Goal: Transaction & Acquisition: Book appointment/travel/reservation

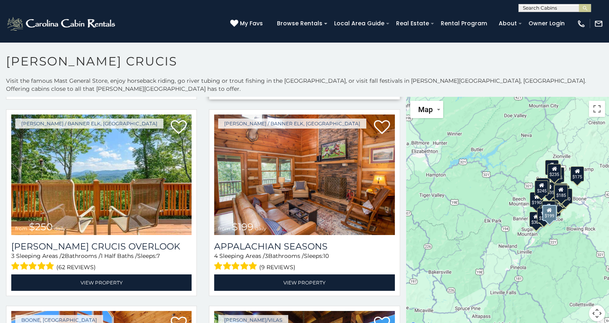
scroll to position [2614, 0]
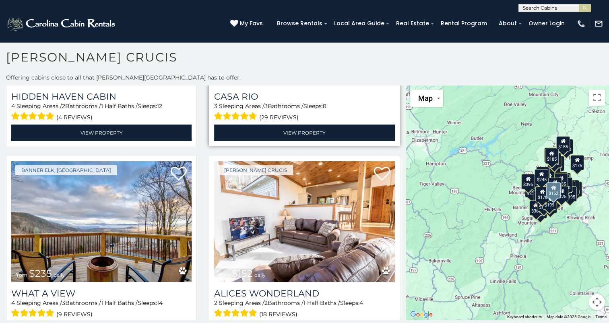
scroll to position [3506, 0]
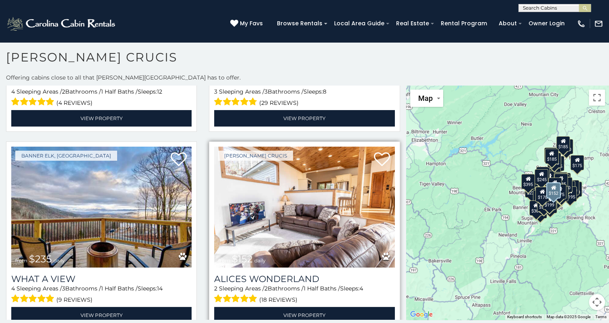
click at [263, 295] on span "(18 reviews)" at bounding box center [278, 300] width 38 height 10
click at [339, 172] on img at bounding box center [304, 207] width 180 height 121
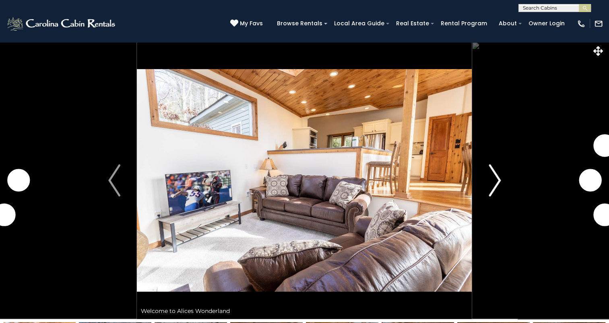
click at [496, 174] on img "Next" at bounding box center [494, 181] width 12 height 32
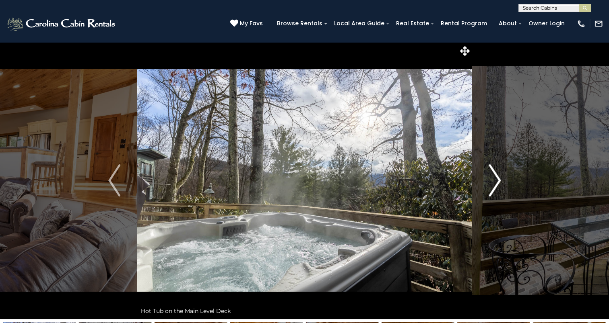
click at [494, 183] on img "Next" at bounding box center [494, 181] width 12 height 32
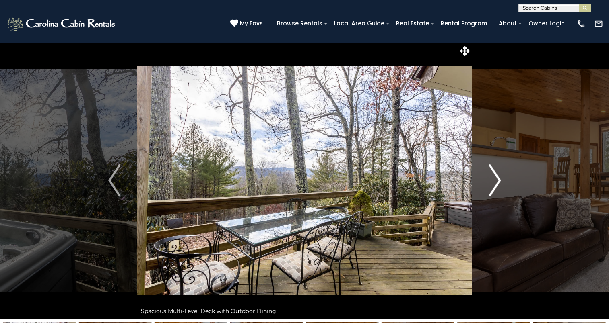
click at [491, 183] on img "Next" at bounding box center [494, 181] width 12 height 32
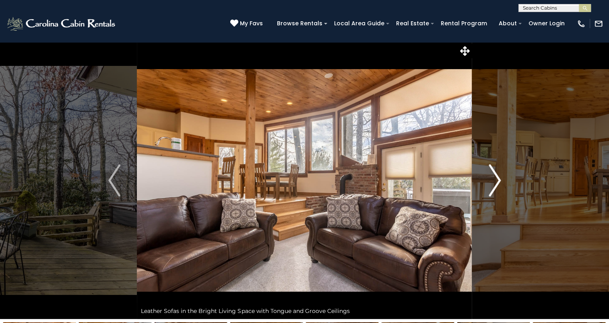
click at [492, 181] on img "Next" at bounding box center [494, 181] width 12 height 32
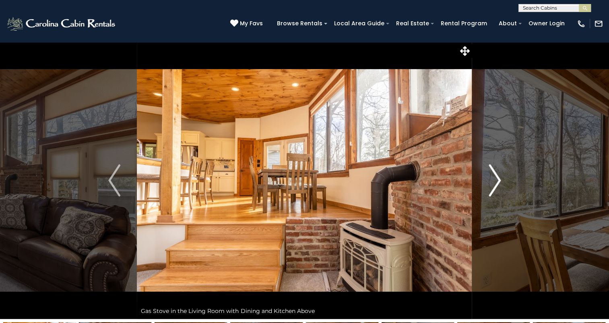
click at [495, 181] on img "Next" at bounding box center [494, 181] width 12 height 32
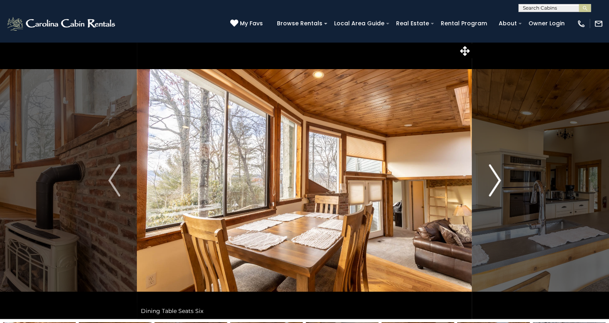
click at [495, 181] on img "Next" at bounding box center [494, 181] width 12 height 32
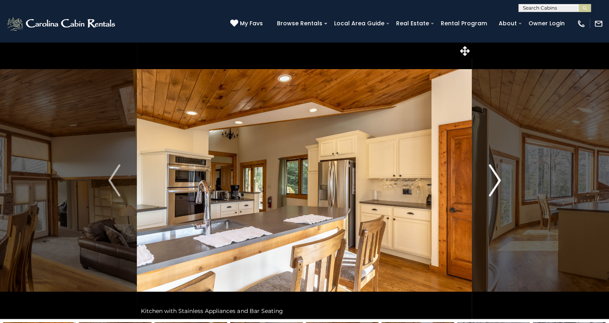
click at [495, 181] on img "Next" at bounding box center [494, 181] width 12 height 32
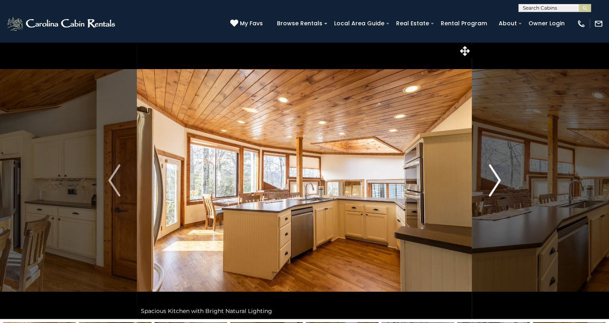
click at [494, 181] on img "Next" at bounding box center [494, 181] width 12 height 32
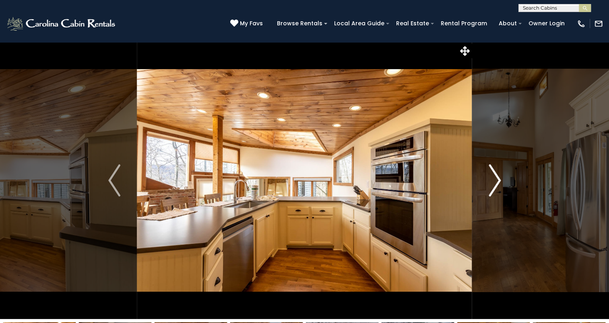
click at [494, 181] on img "Next" at bounding box center [494, 181] width 12 height 32
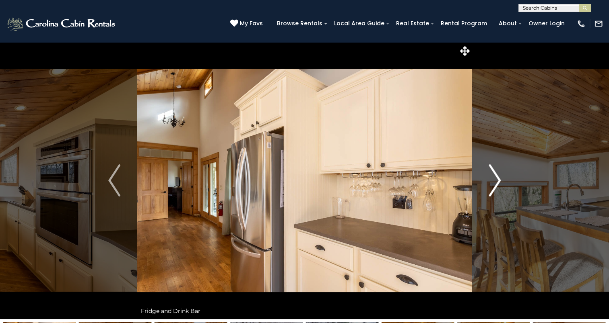
click at [494, 181] on img "Next" at bounding box center [494, 181] width 12 height 32
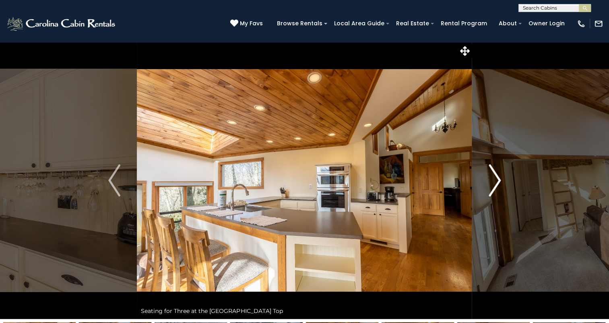
click at [494, 181] on img "Next" at bounding box center [494, 181] width 12 height 32
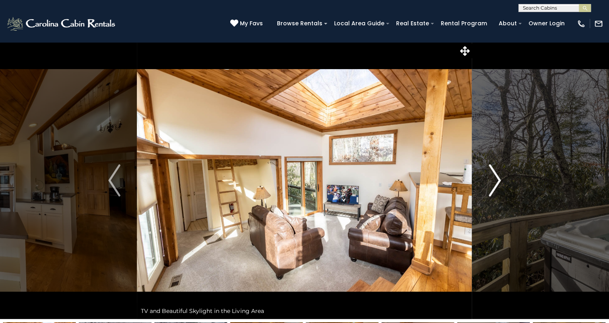
click at [494, 181] on img "Next" at bounding box center [494, 181] width 12 height 32
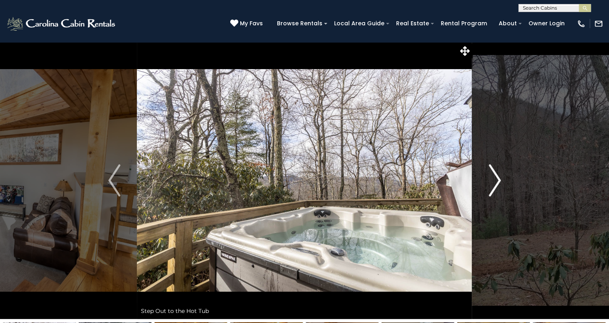
click at [494, 181] on img "Next" at bounding box center [494, 181] width 12 height 32
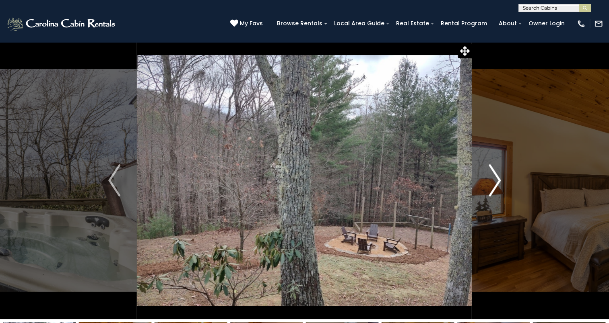
click at [494, 181] on img "Next" at bounding box center [494, 181] width 12 height 32
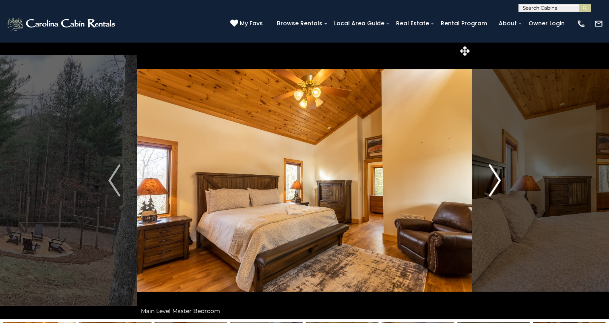
click at [492, 181] on img "Next" at bounding box center [494, 181] width 12 height 32
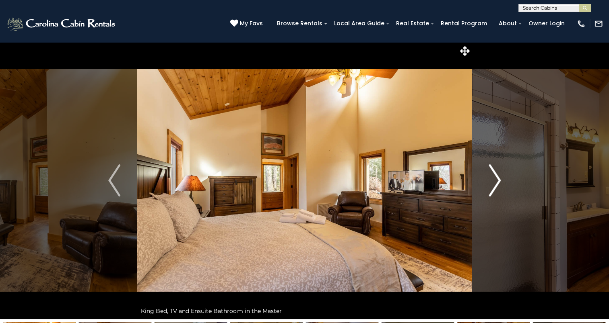
click at [491, 180] on img "Next" at bounding box center [494, 181] width 12 height 32
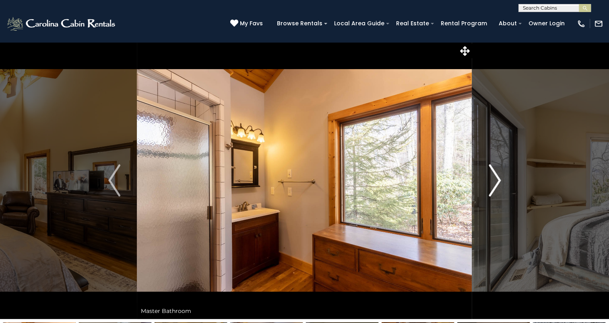
click at [491, 180] on img "Next" at bounding box center [494, 181] width 12 height 32
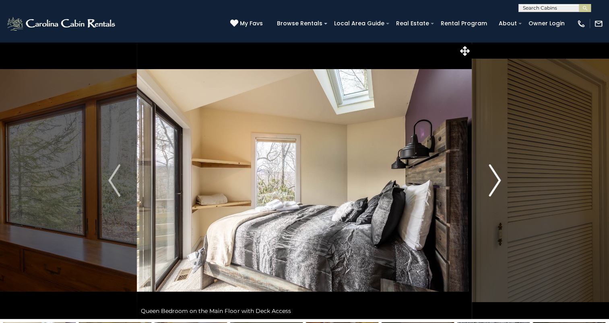
click at [491, 180] on img "Next" at bounding box center [494, 181] width 12 height 32
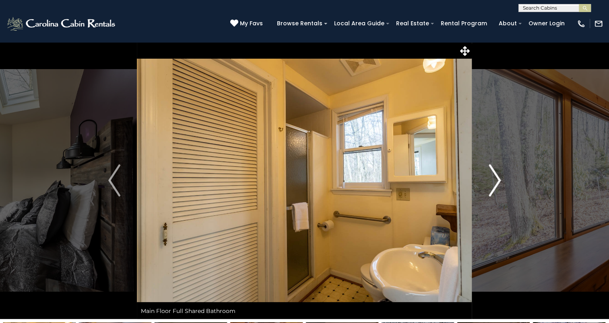
click at [490, 179] on img "Next" at bounding box center [494, 181] width 12 height 32
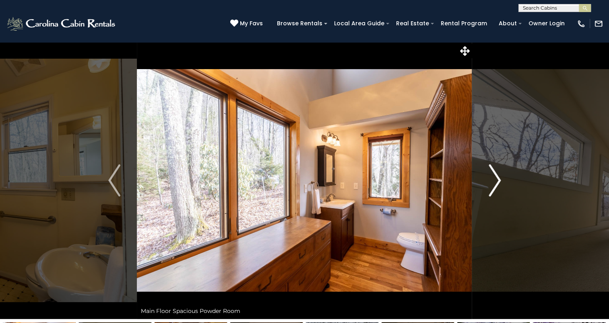
click at [490, 179] on img "Next" at bounding box center [494, 181] width 12 height 32
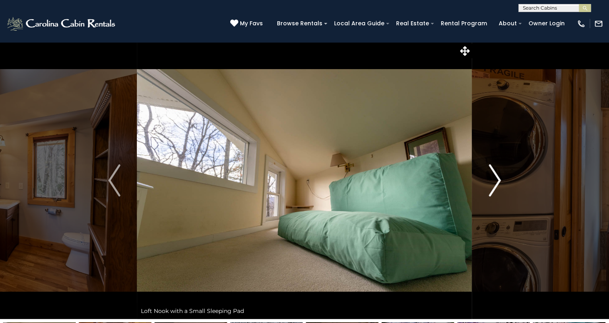
click at [490, 179] on img "Next" at bounding box center [494, 181] width 12 height 32
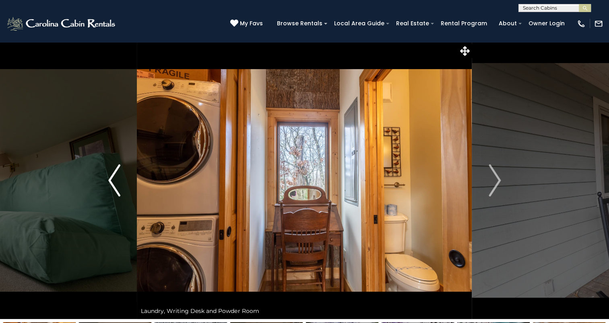
click at [116, 179] on img "Previous" at bounding box center [114, 181] width 12 height 32
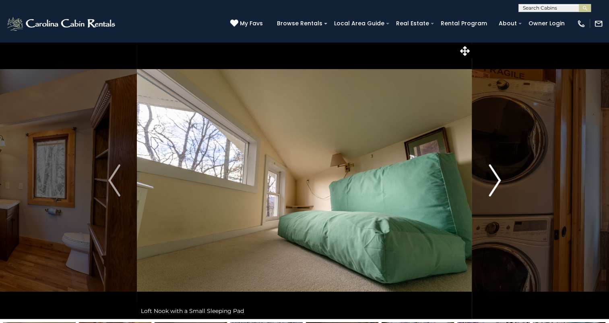
click at [498, 182] on img "Next" at bounding box center [494, 181] width 12 height 32
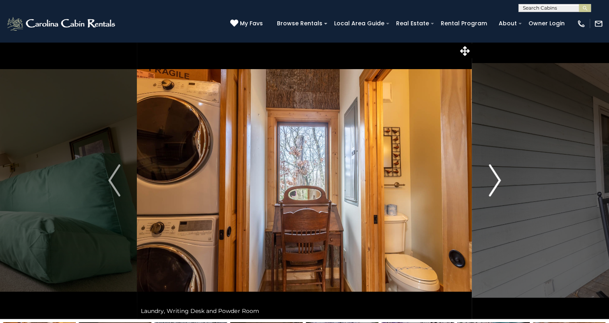
click at [497, 180] on img "Next" at bounding box center [494, 181] width 12 height 32
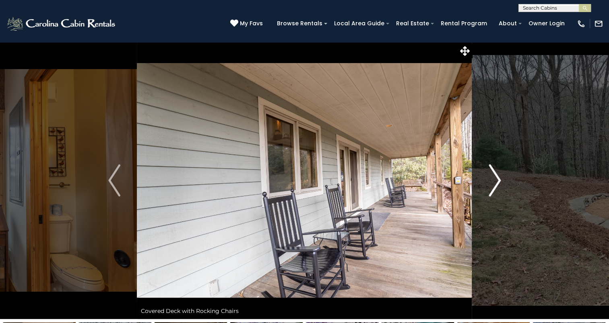
click at [499, 181] on img "Next" at bounding box center [494, 181] width 12 height 32
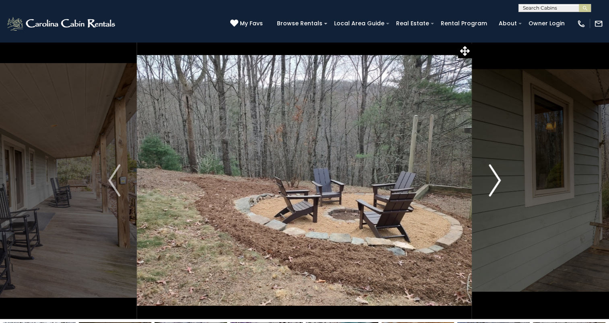
click at [499, 180] on img "Next" at bounding box center [494, 181] width 12 height 32
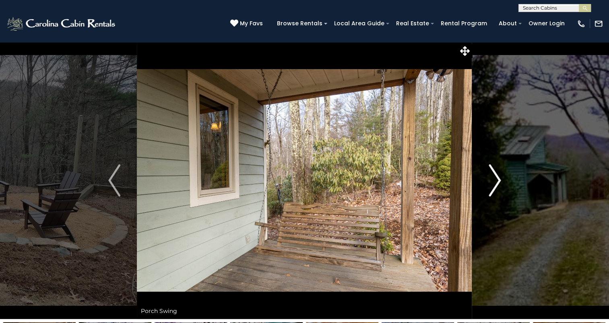
click at [499, 180] on img "Next" at bounding box center [494, 181] width 12 height 32
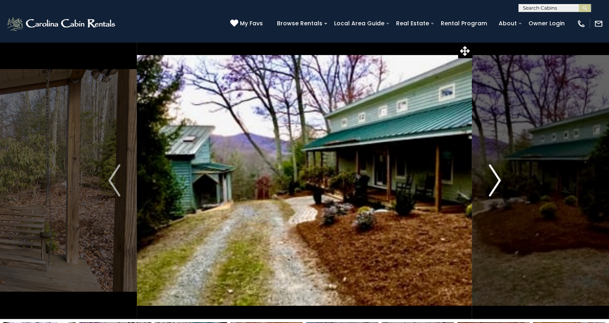
click at [499, 180] on img "Next" at bounding box center [494, 181] width 12 height 32
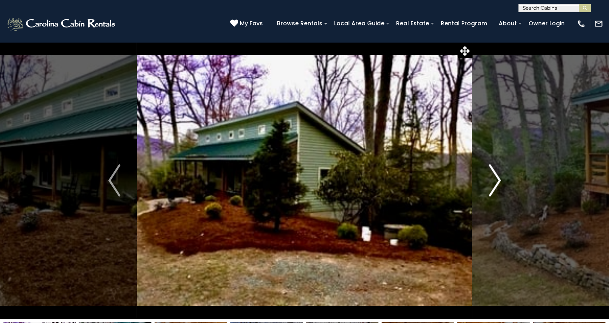
click at [499, 180] on img "Next" at bounding box center [494, 181] width 12 height 32
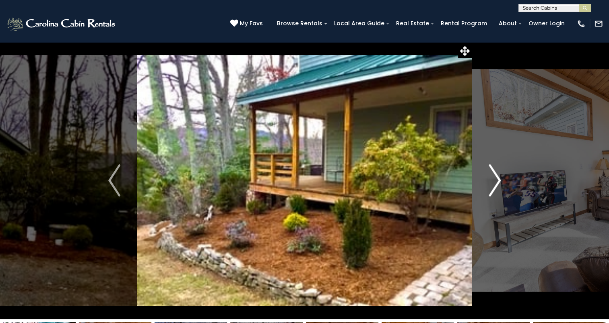
click at [499, 180] on img "Next" at bounding box center [494, 181] width 12 height 32
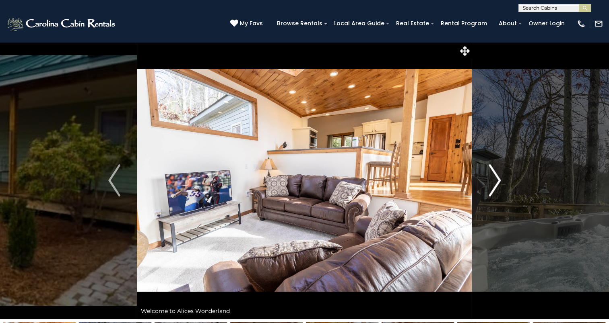
click at [498, 180] on img "Next" at bounding box center [494, 181] width 12 height 32
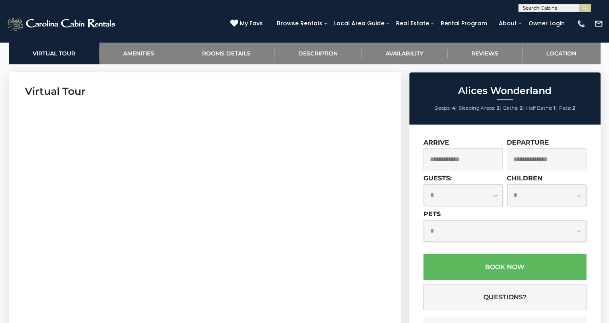
scroll to position [402, 0]
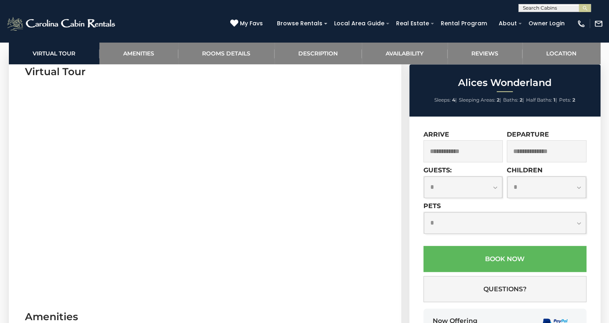
click at [457, 153] on input "text" at bounding box center [463, 151] width 80 height 22
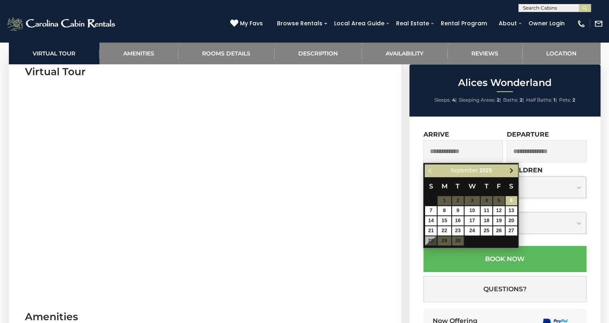
click at [511, 168] on span "Next" at bounding box center [511, 171] width 6 height 6
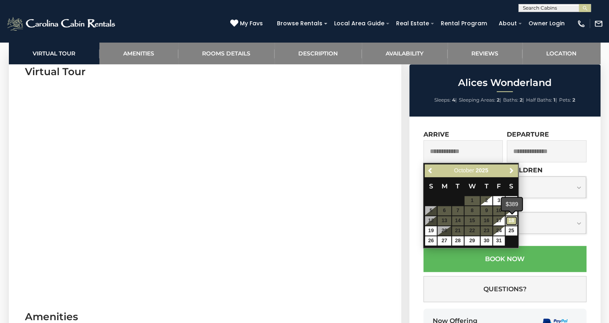
click at [512, 218] on link "18" at bounding box center [511, 220] width 12 height 9
type input "**********"
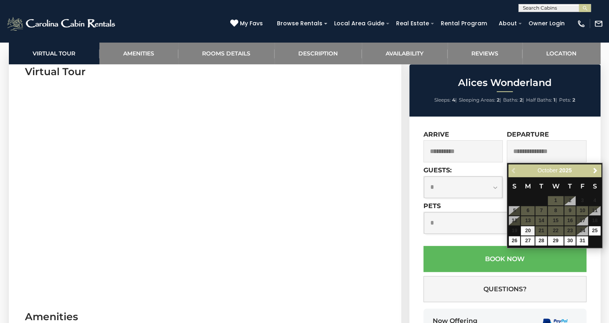
click at [539, 142] on input "text" at bounding box center [546, 151] width 80 height 22
click at [534, 154] on input "text" at bounding box center [546, 151] width 80 height 22
click at [555, 148] on input "text" at bounding box center [546, 151] width 80 height 22
click at [531, 232] on link "20" at bounding box center [527, 230] width 14 height 9
type input "**********"
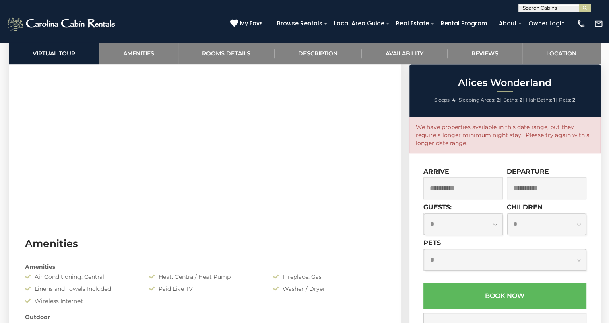
scroll to position [483, 0]
